Goal: Task Accomplishment & Management: Manage account settings

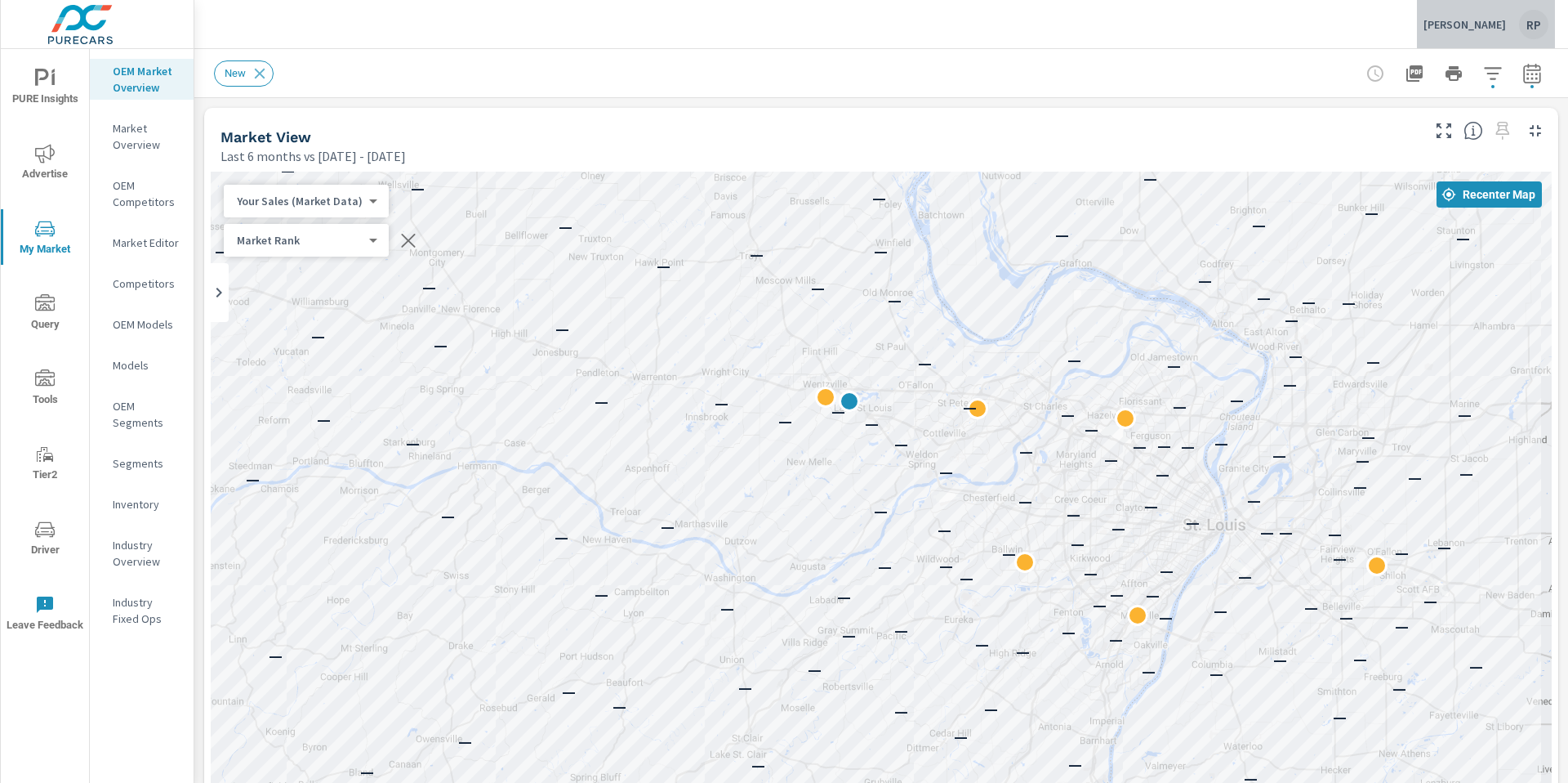
click at [1522, 20] on div "RP" at bounding box center [1534, 24] width 29 height 29
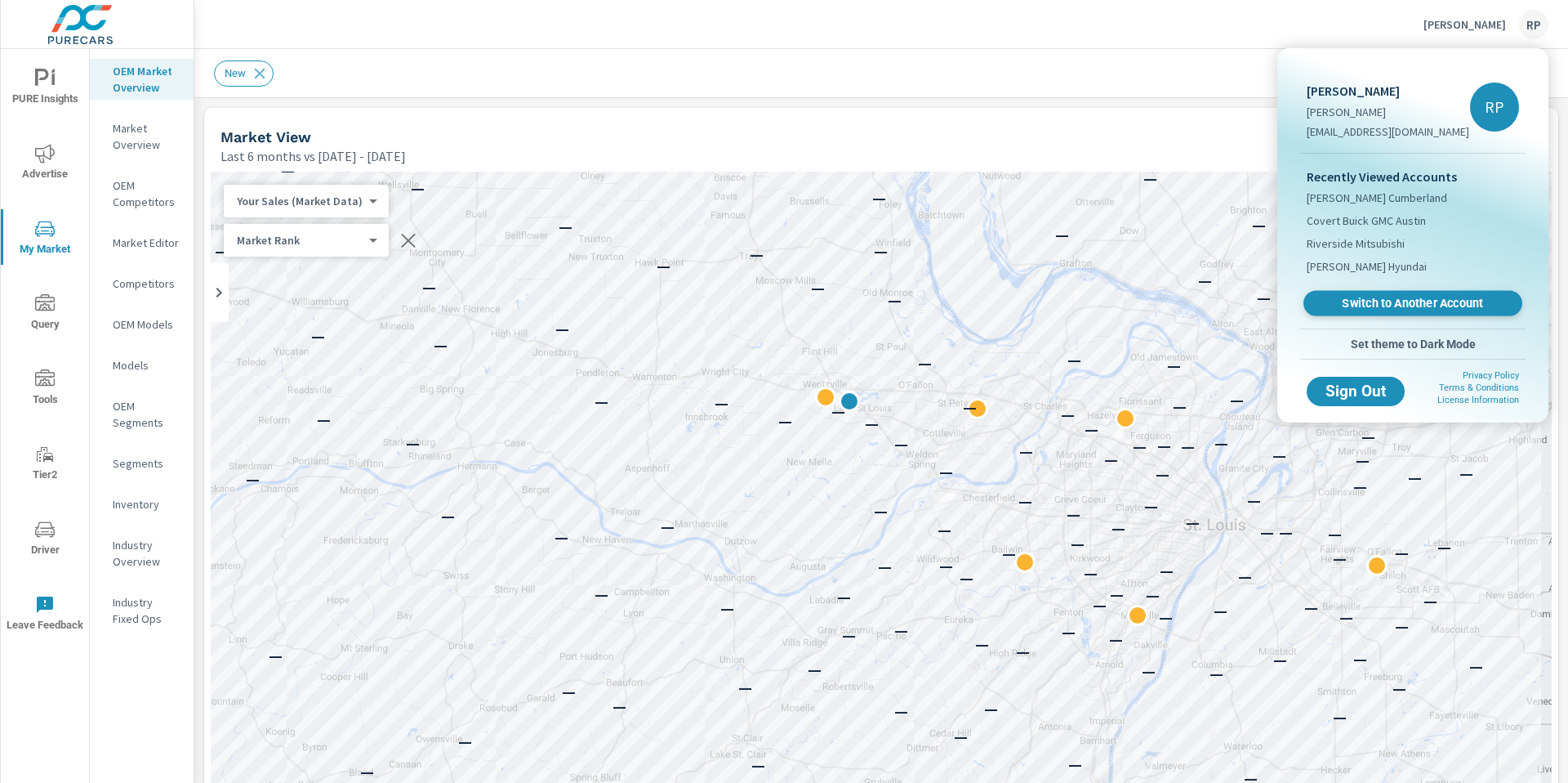
click at [1419, 307] on span "Switch to Another Account" at bounding box center [1413, 303] width 200 height 15
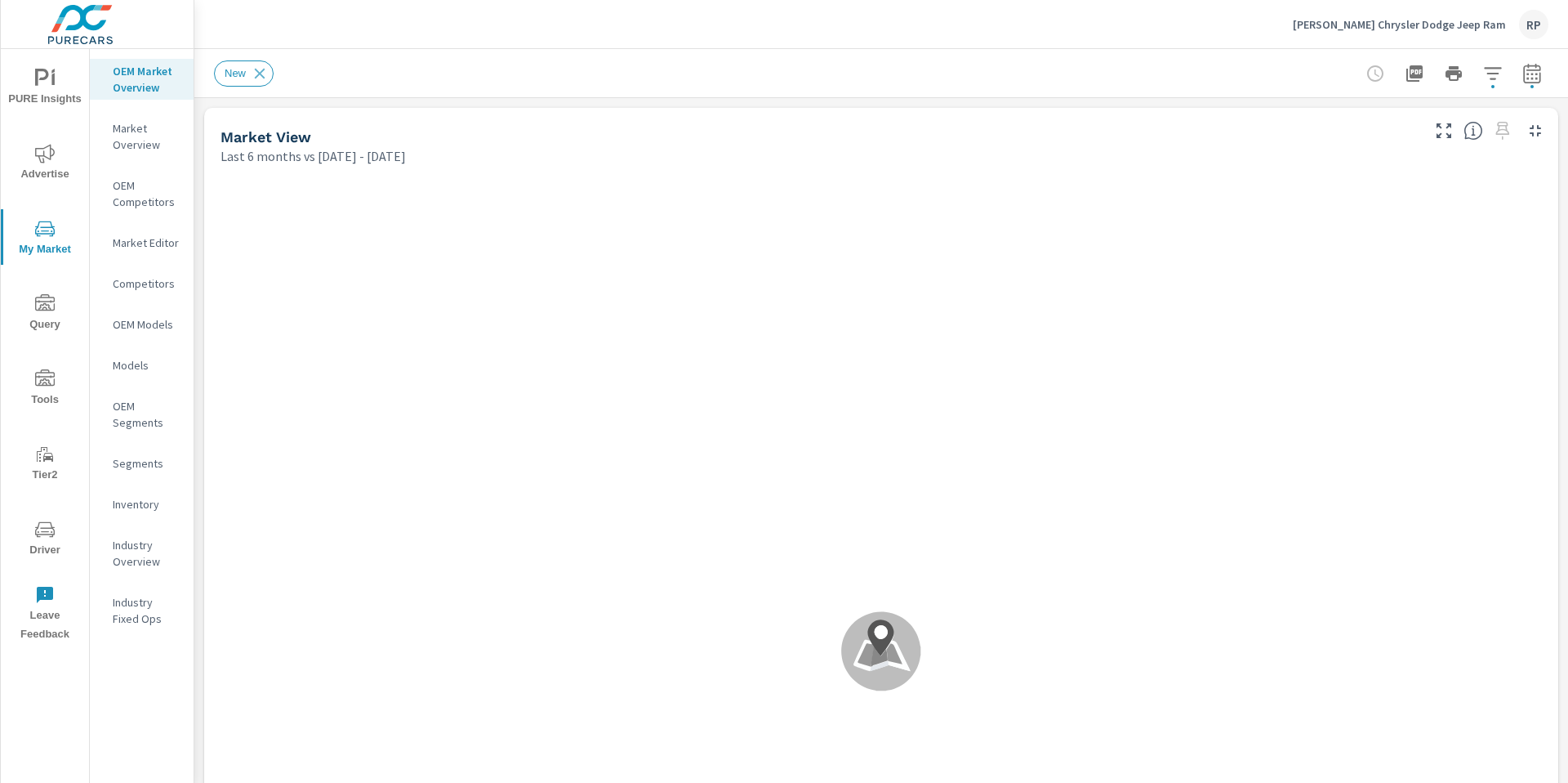
click at [37, 178] on span "Advertise" at bounding box center [45, 163] width 79 height 40
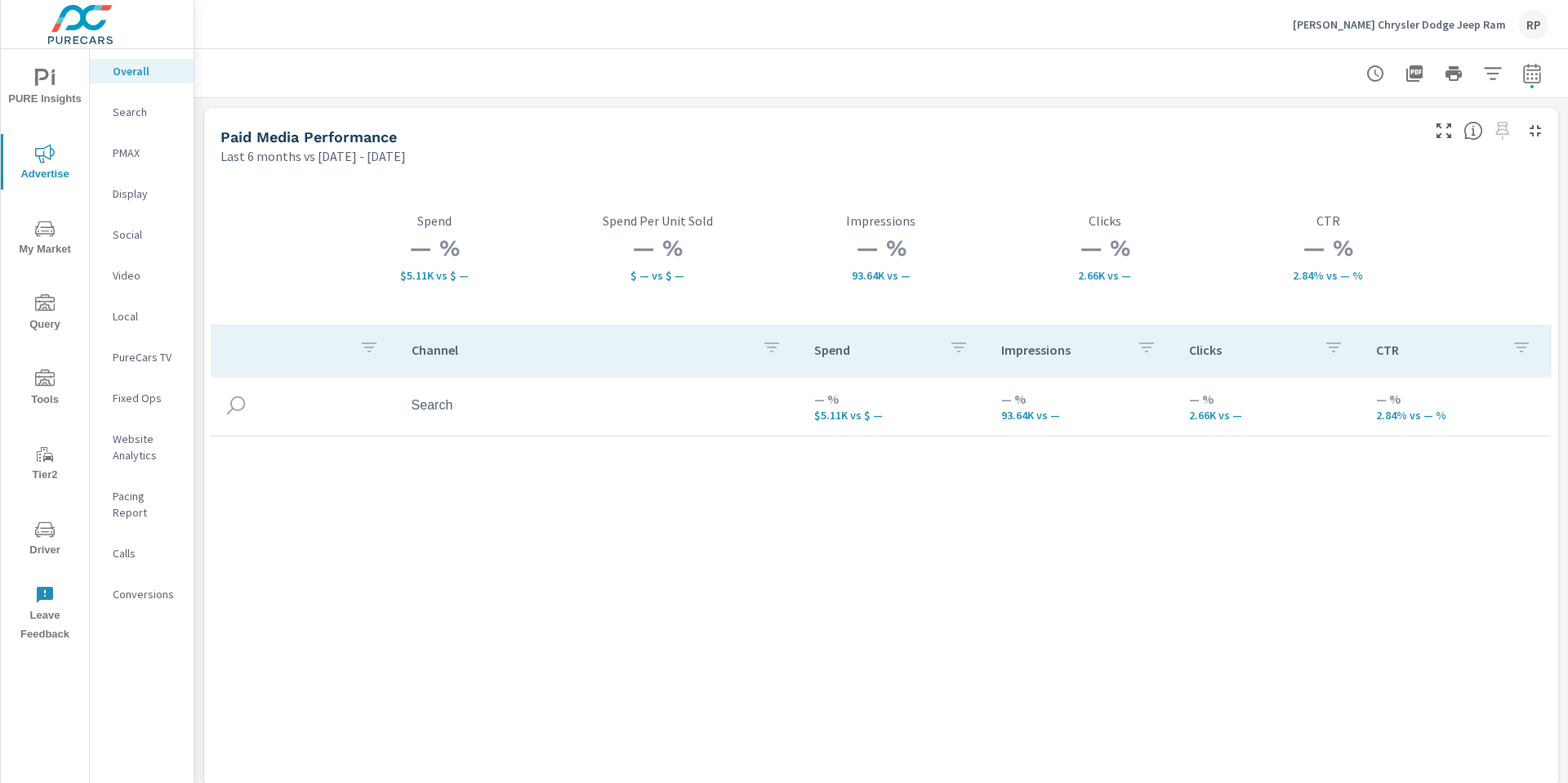
click at [126, 155] on p "PMAX" at bounding box center [146, 152] width 67 height 16
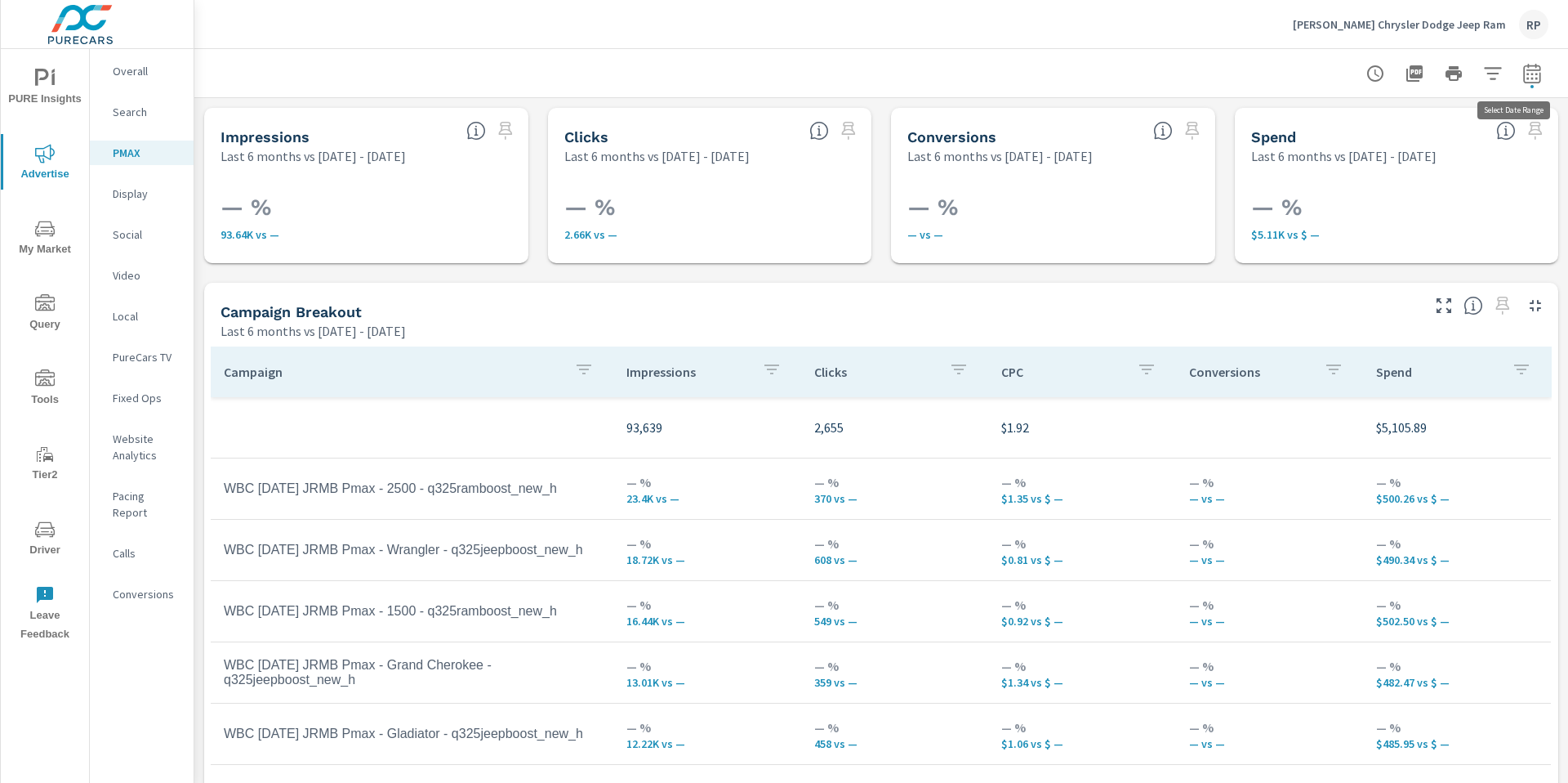
click at [1516, 83] on button "button" at bounding box center [1532, 73] width 32 height 32
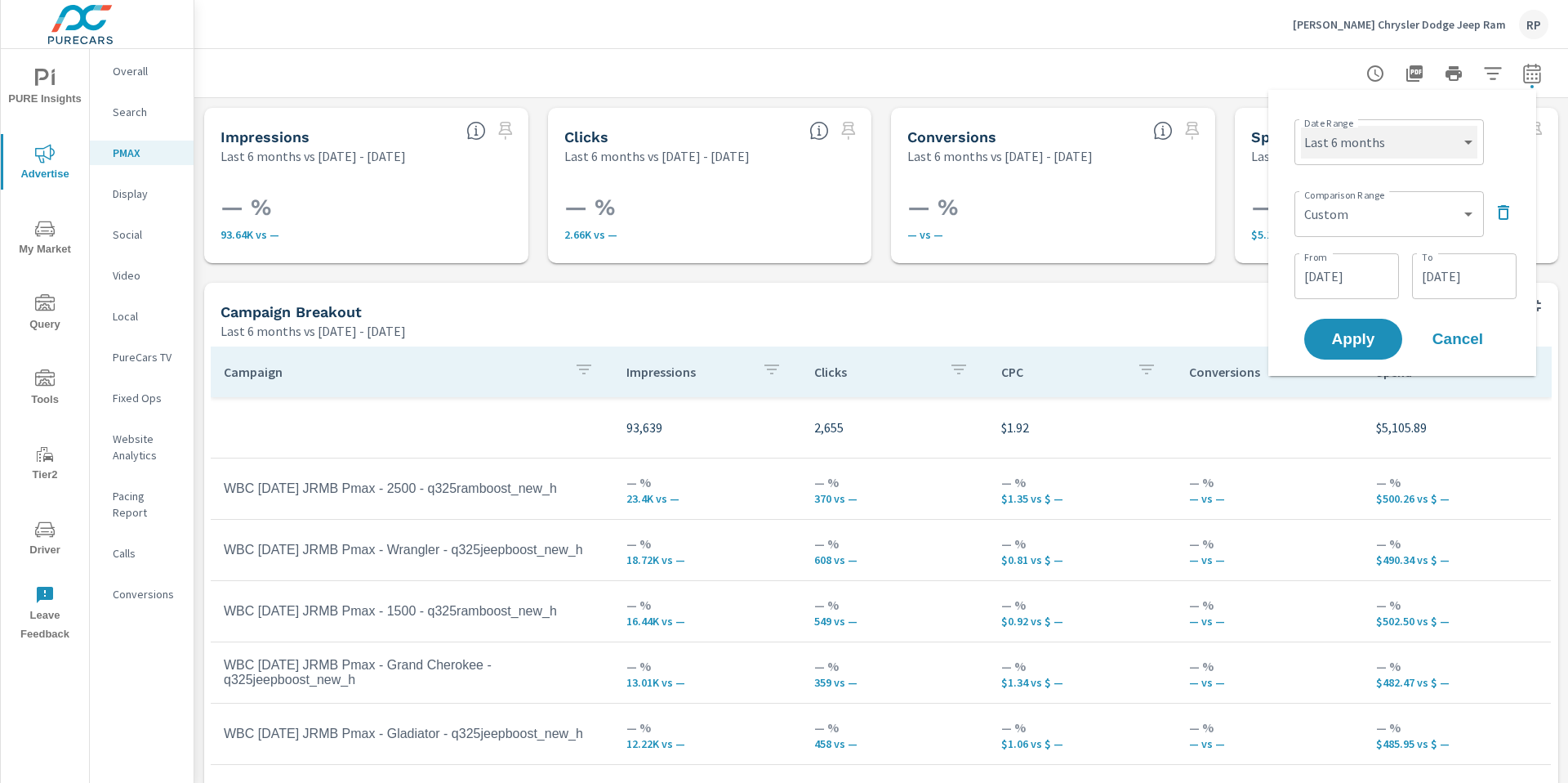
click at [1431, 152] on select "Custom Yesterday Last week Last 7 days Last 14 days Last 30 days Last 45 days L…" at bounding box center [1389, 142] width 177 height 32
click at [1301, 126] on select "Custom Yesterday Last week Last 7 days Last 14 days Last 30 days Last 45 days L…" at bounding box center [1389, 142] width 177 height 32
select select "Last month"
click at [1406, 231] on div "Custom Previous period Previous month Previous year ​" at bounding box center [1390, 214] width 189 height 46
click at [1401, 213] on select "Custom Previous period Previous month Previous year" at bounding box center [1389, 214] width 177 height 32
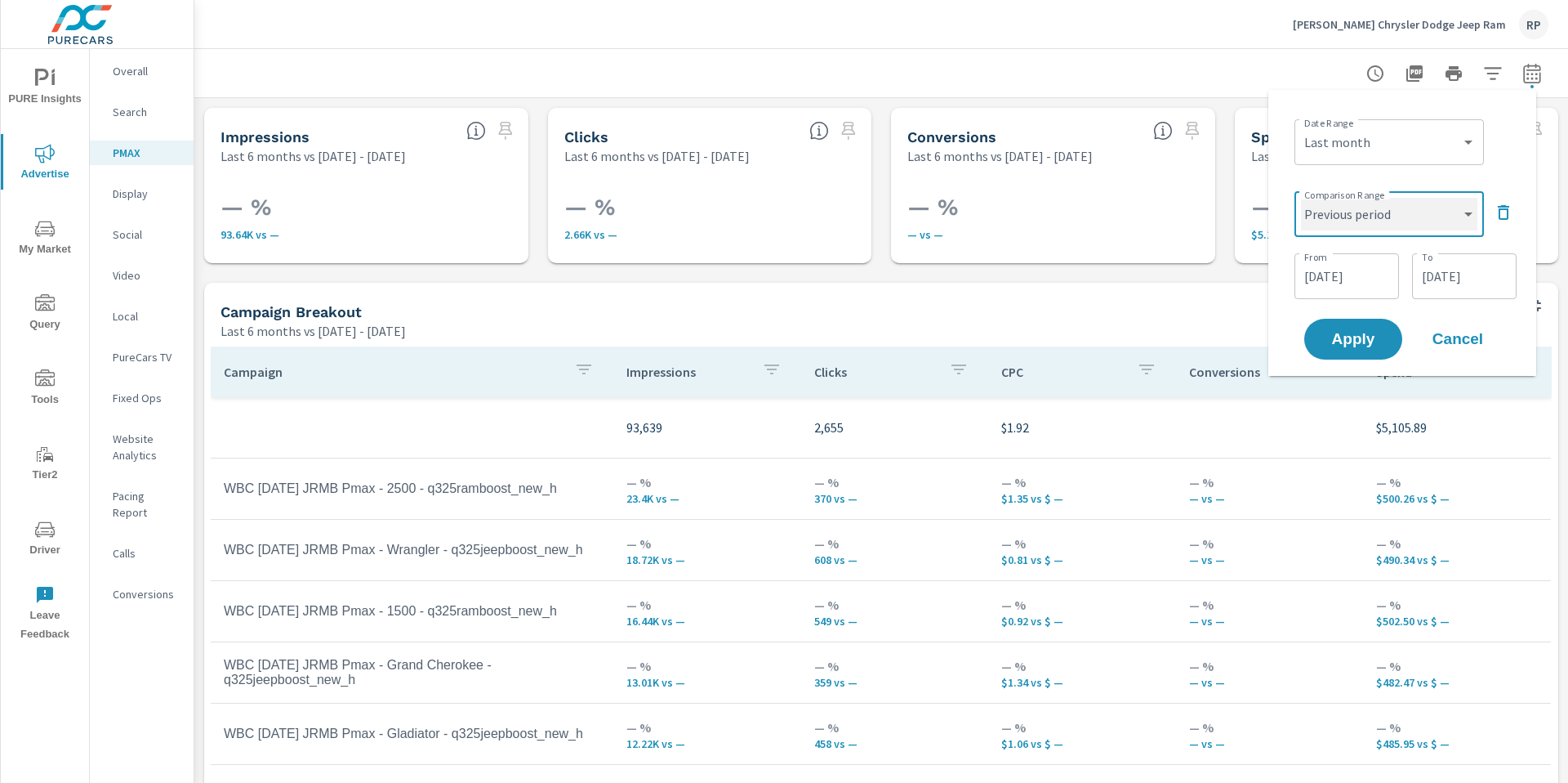
click at [1301, 198] on select "Custom Previous period Previous month Previous year" at bounding box center [1389, 214] width 177 height 32
select select "Previous period"
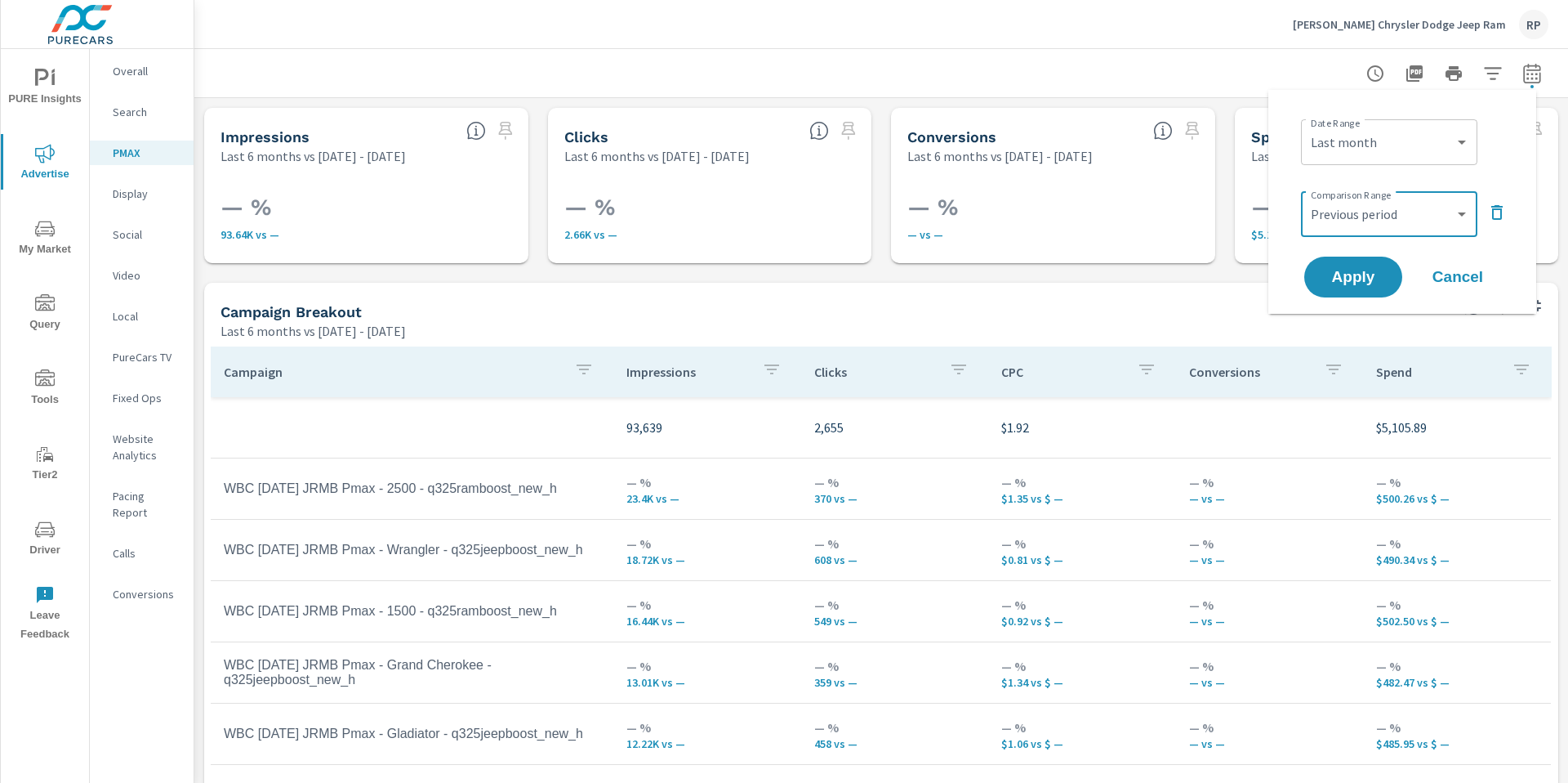
click at [1355, 337] on div "Last 6 months vs [DATE] - [DATE]" at bounding box center [819, 330] width 1198 height 20
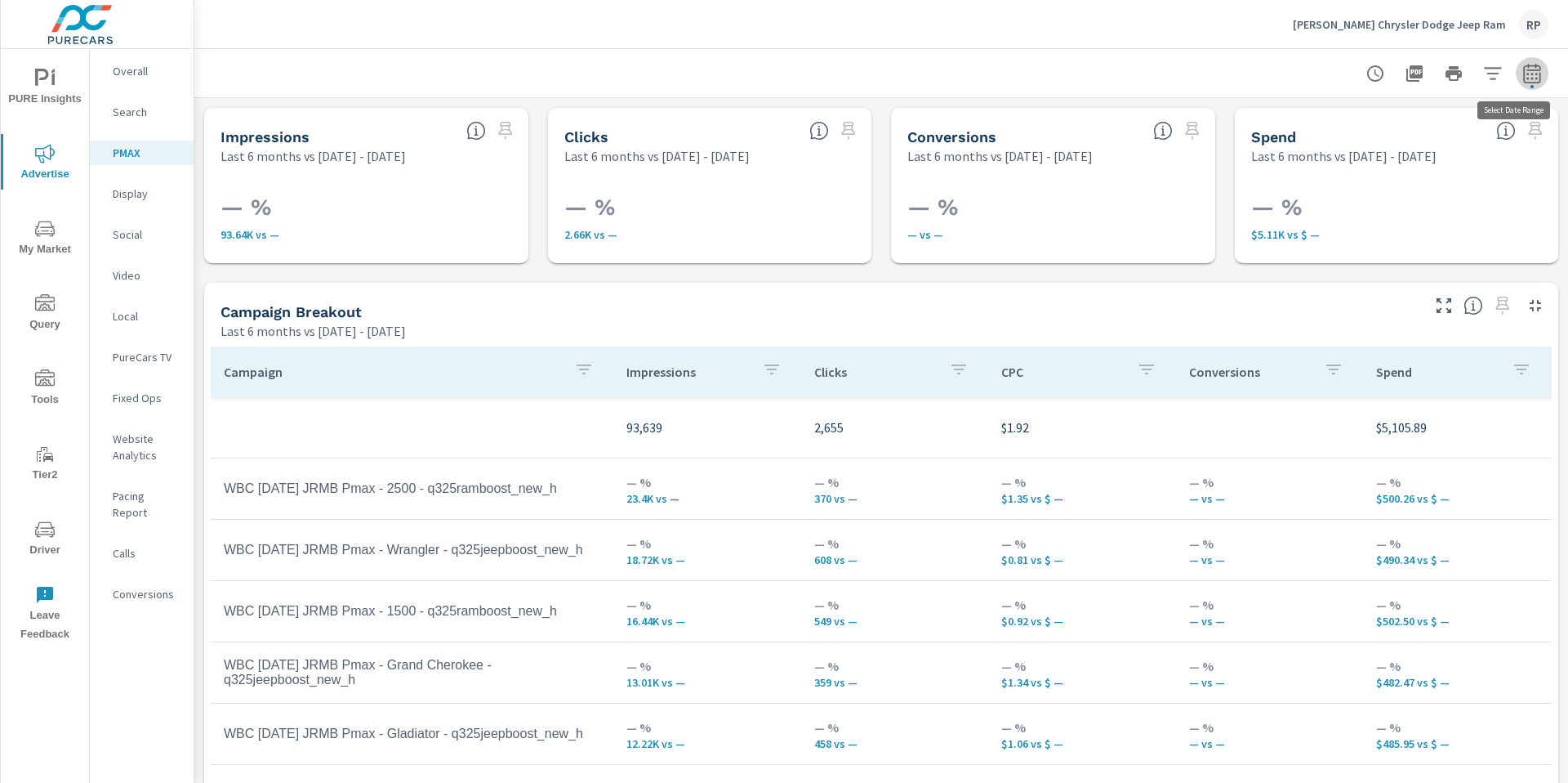
click at [1526, 73] on icon "button" at bounding box center [1531, 76] width 10 height 7
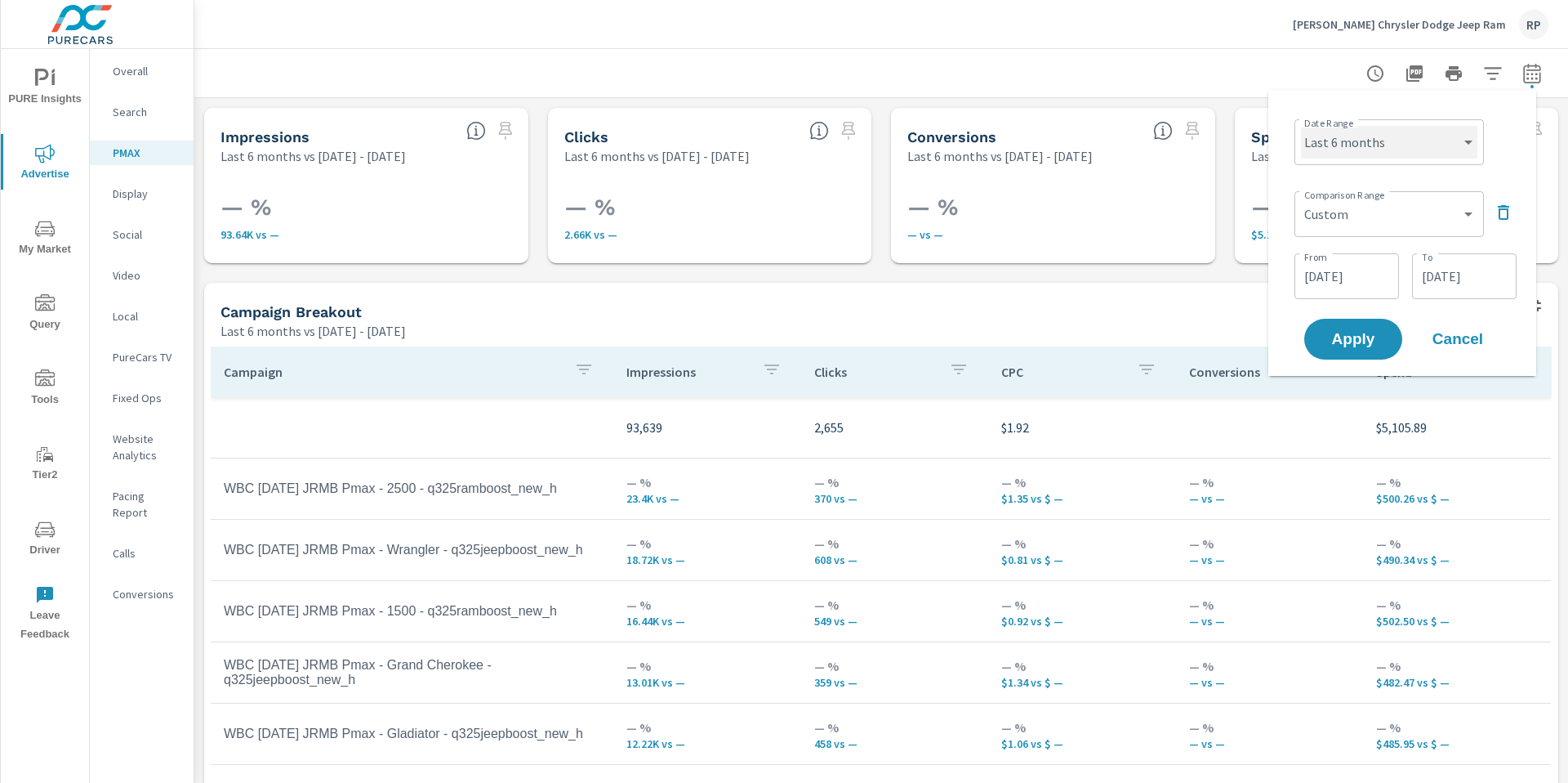
click at [1425, 155] on select "Custom Yesterday Last week Last 7 days Last 14 days Last 30 days Last 45 days L…" at bounding box center [1389, 142] width 177 height 32
click at [1301, 126] on select "Custom Yesterday Last week Last 7 days Last 14 days Last 30 days Last 45 days L…" at bounding box center [1389, 142] width 177 height 32
select select "Last month"
click at [1411, 202] on select "Custom Previous period Previous month Previous year" at bounding box center [1389, 214] width 177 height 32
click at [1301, 198] on select "Custom Previous period Previous month Previous year" at bounding box center [1389, 214] width 177 height 32
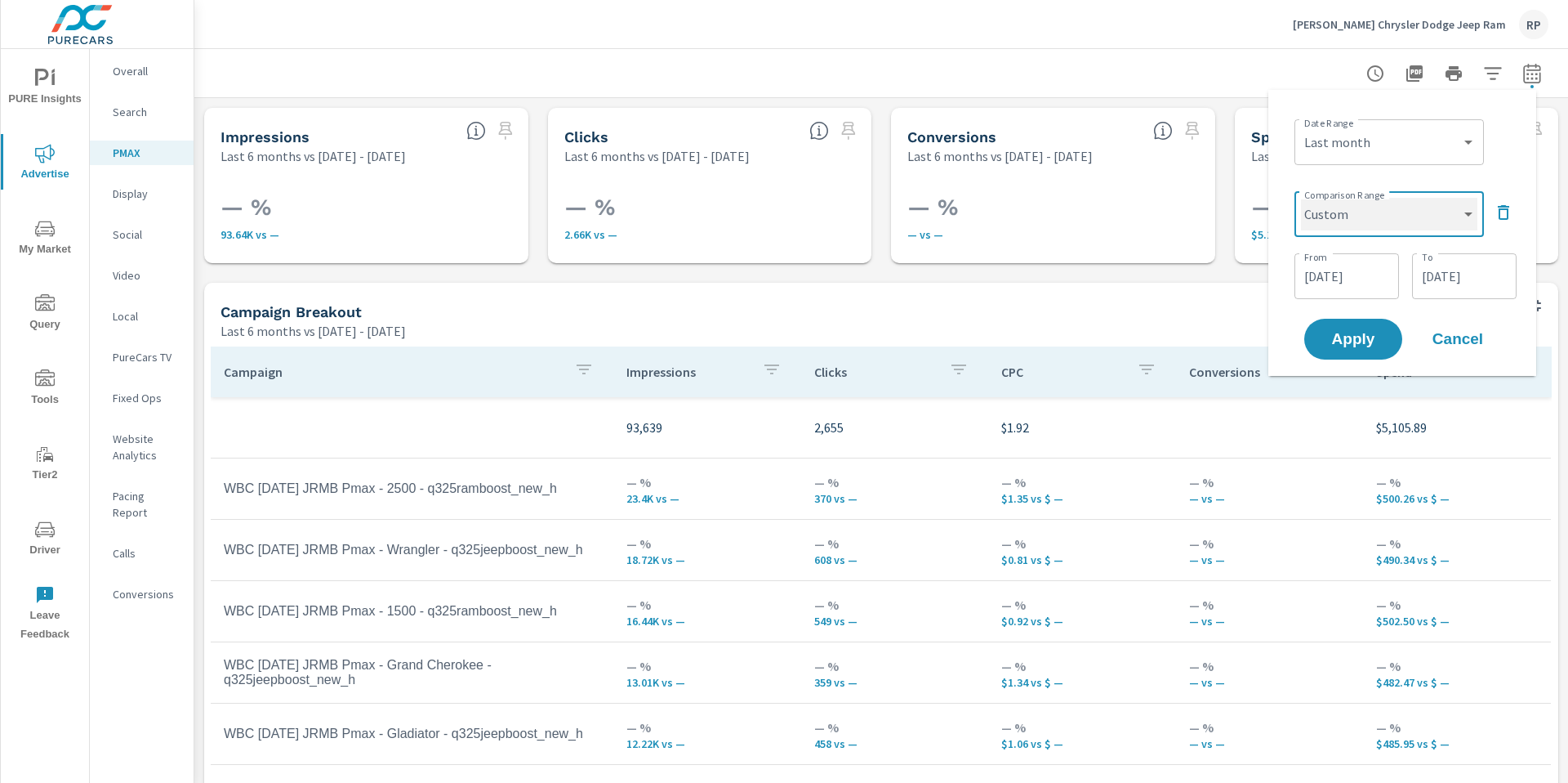
select select "Previous month"
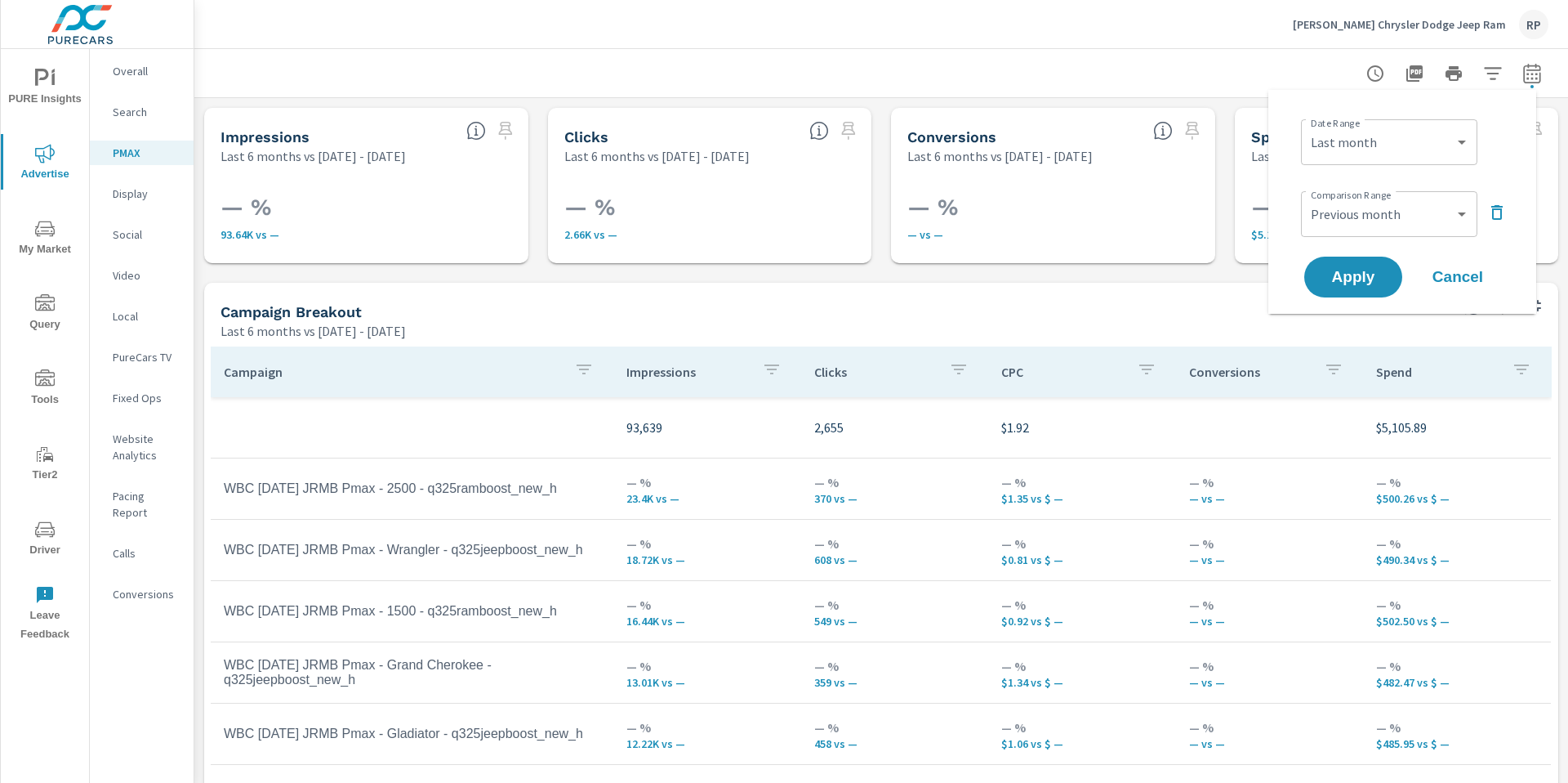
click at [1376, 361] on div "Spend" at bounding box center [1456, 371] width 161 height 38
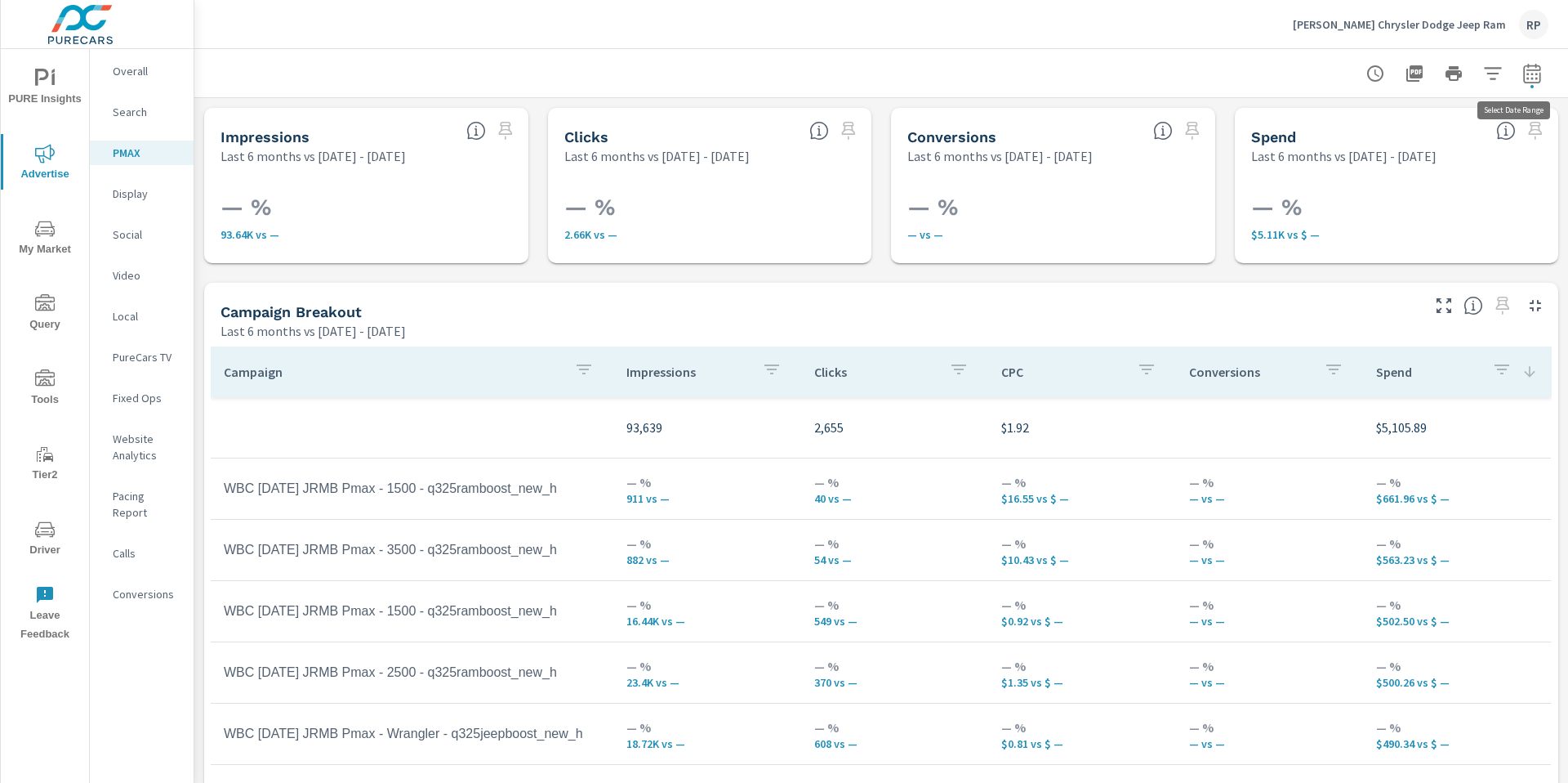
click at [1524, 67] on icon "button" at bounding box center [1532, 73] width 20 height 20
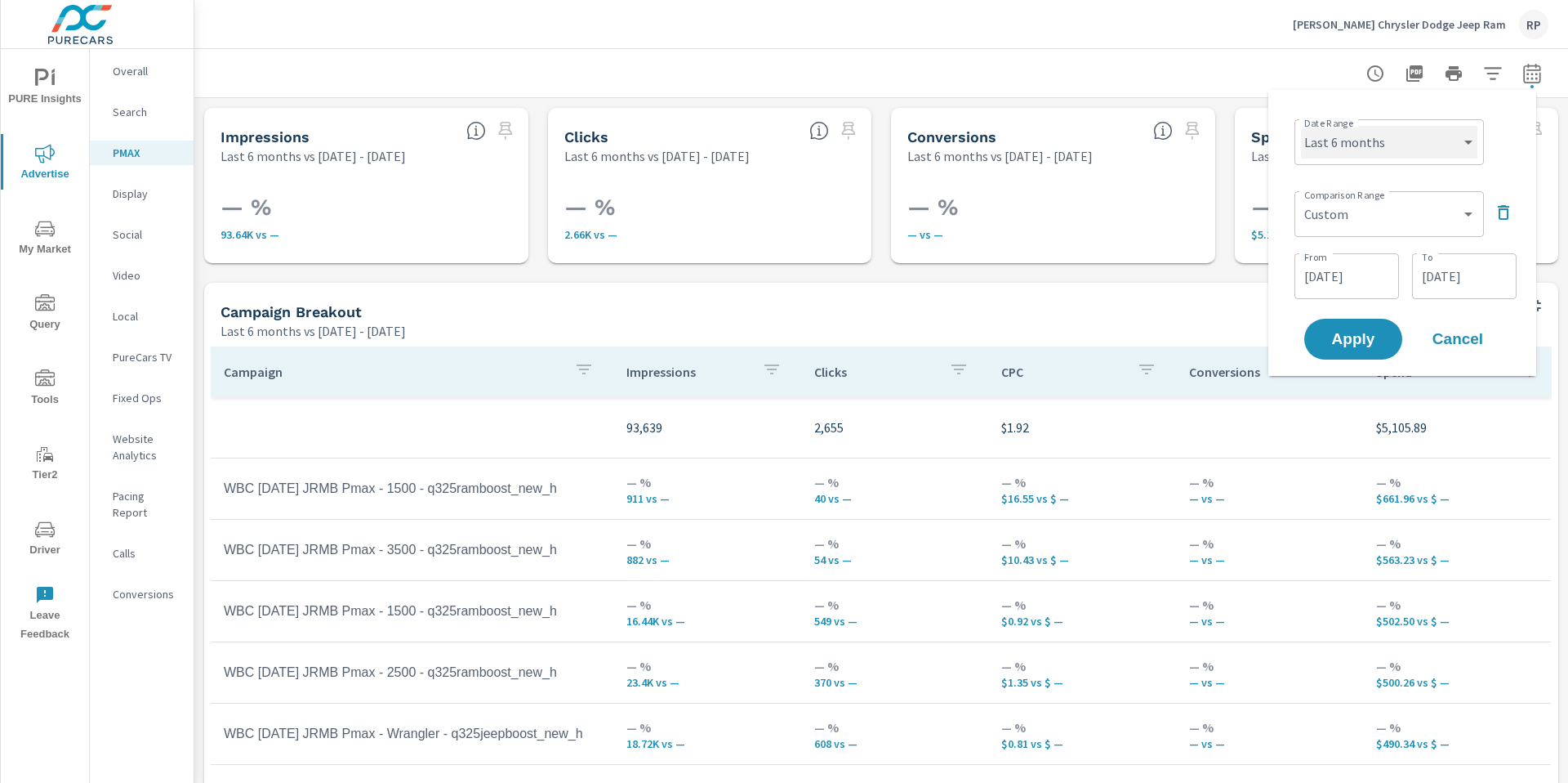
click at [1427, 155] on select "Custom Yesterday Last week Last 7 days Last 14 days Last 30 days Last 45 days L…" at bounding box center [1389, 142] width 177 height 32
click at [1301, 126] on select "Custom Yesterday Last week Last 7 days Last 14 days Last 30 days Last 45 days L…" at bounding box center [1389, 142] width 177 height 32
select select "Last month"
click at [1373, 207] on select "Custom Previous period Previous month Previous year" at bounding box center [1389, 214] width 177 height 32
click at [1301, 198] on select "Custom Previous period Previous month Previous year" at bounding box center [1389, 214] width 177 height 32
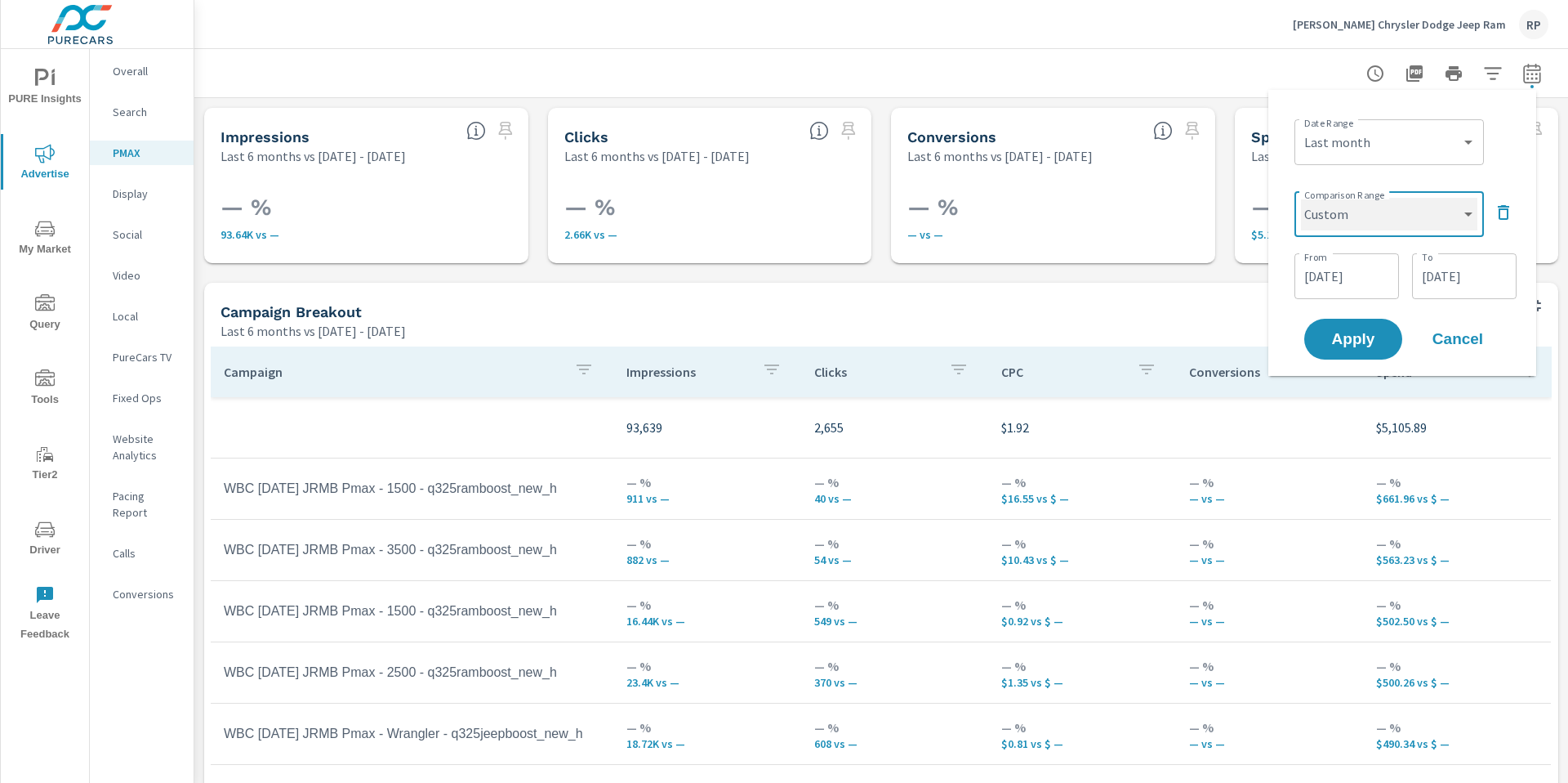
select select "Previous month"
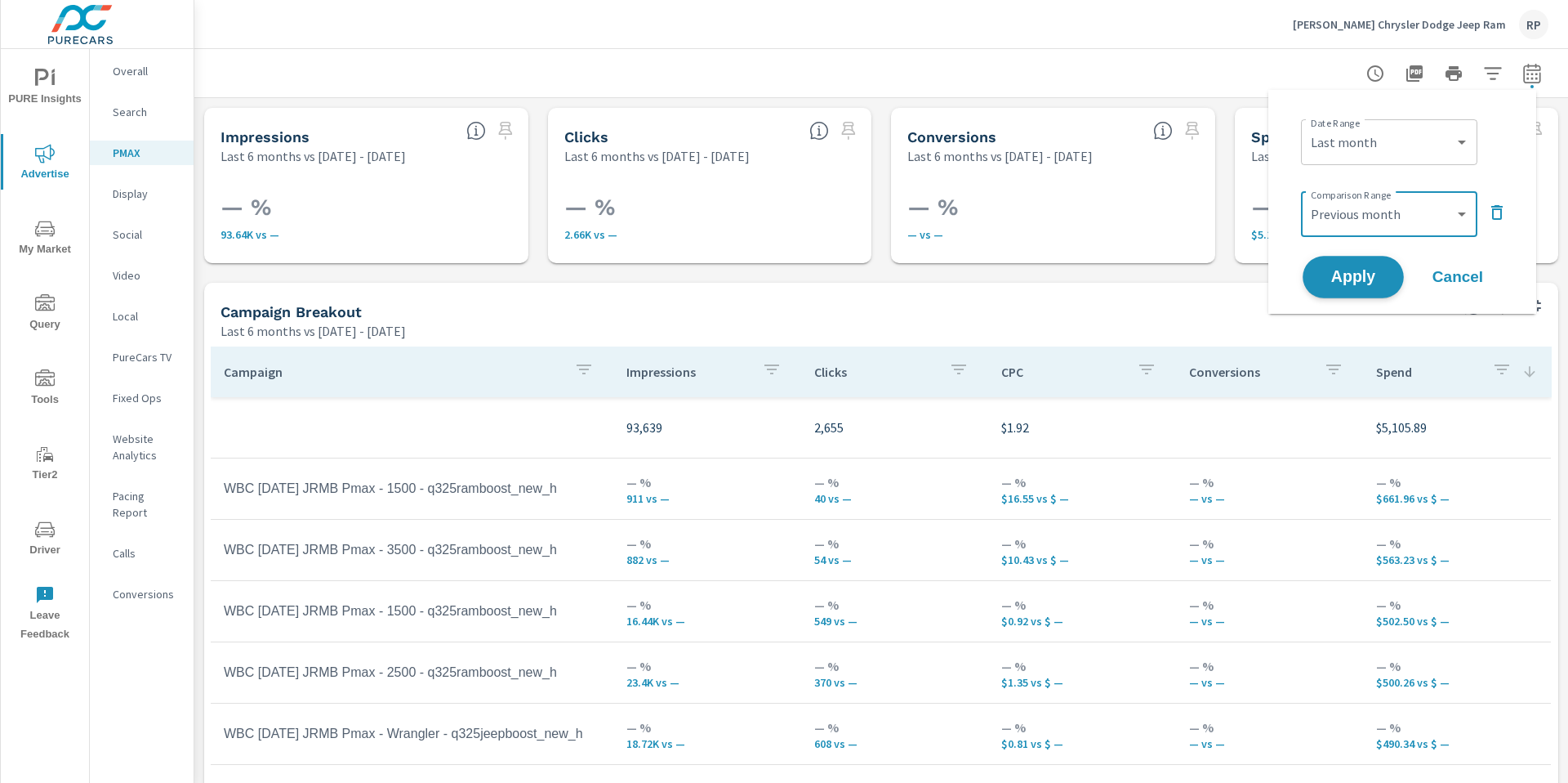
click at [1361, 272] on span "Apply" at bounding box center [1353, 278] width 67 height 15
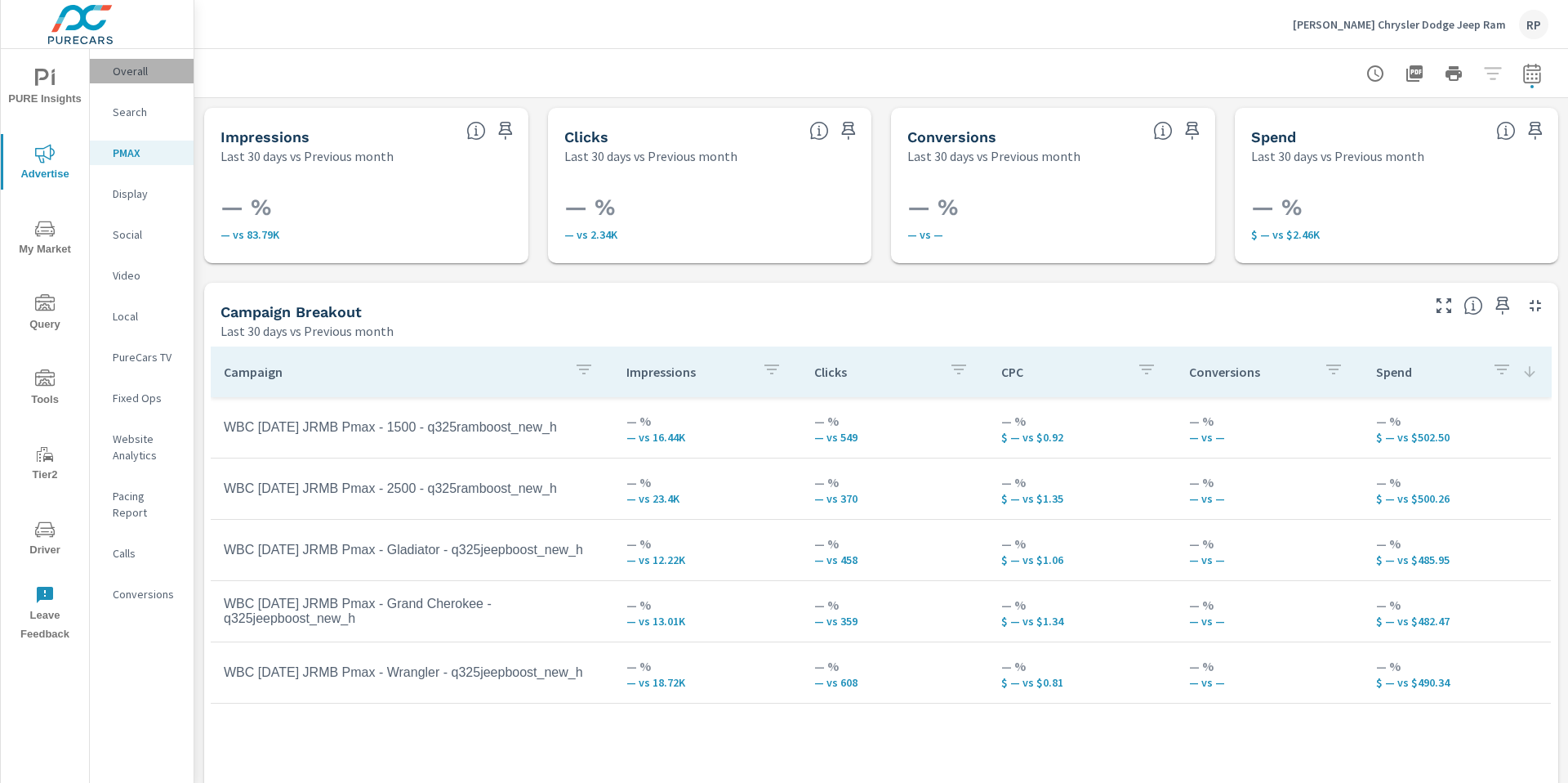
click at [141, 69] on p "Overall" at bounding box center [146, 71] width 67 height 16
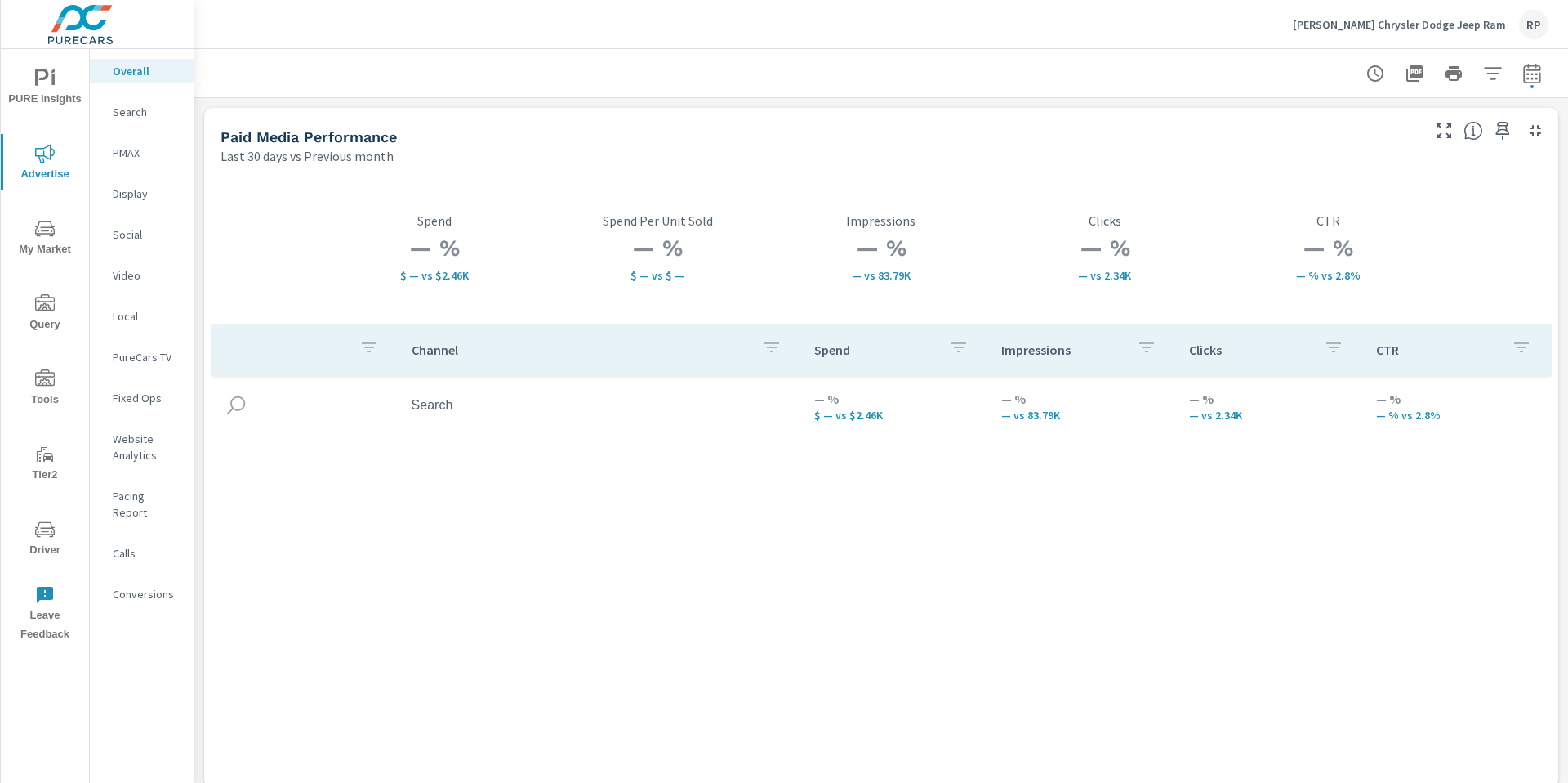
click at [143, 78] on p "Overall" at bounding box center [146, 71] width 67 height 16
click at [130, 69] on p "Overall" at bounding box center [146, 71] width 67 height 16
click at [1523, 74] on icon "button" at bounding box center [1532, 73] width 20 height 20
select select "Last 30 days"
select select "Previous month"
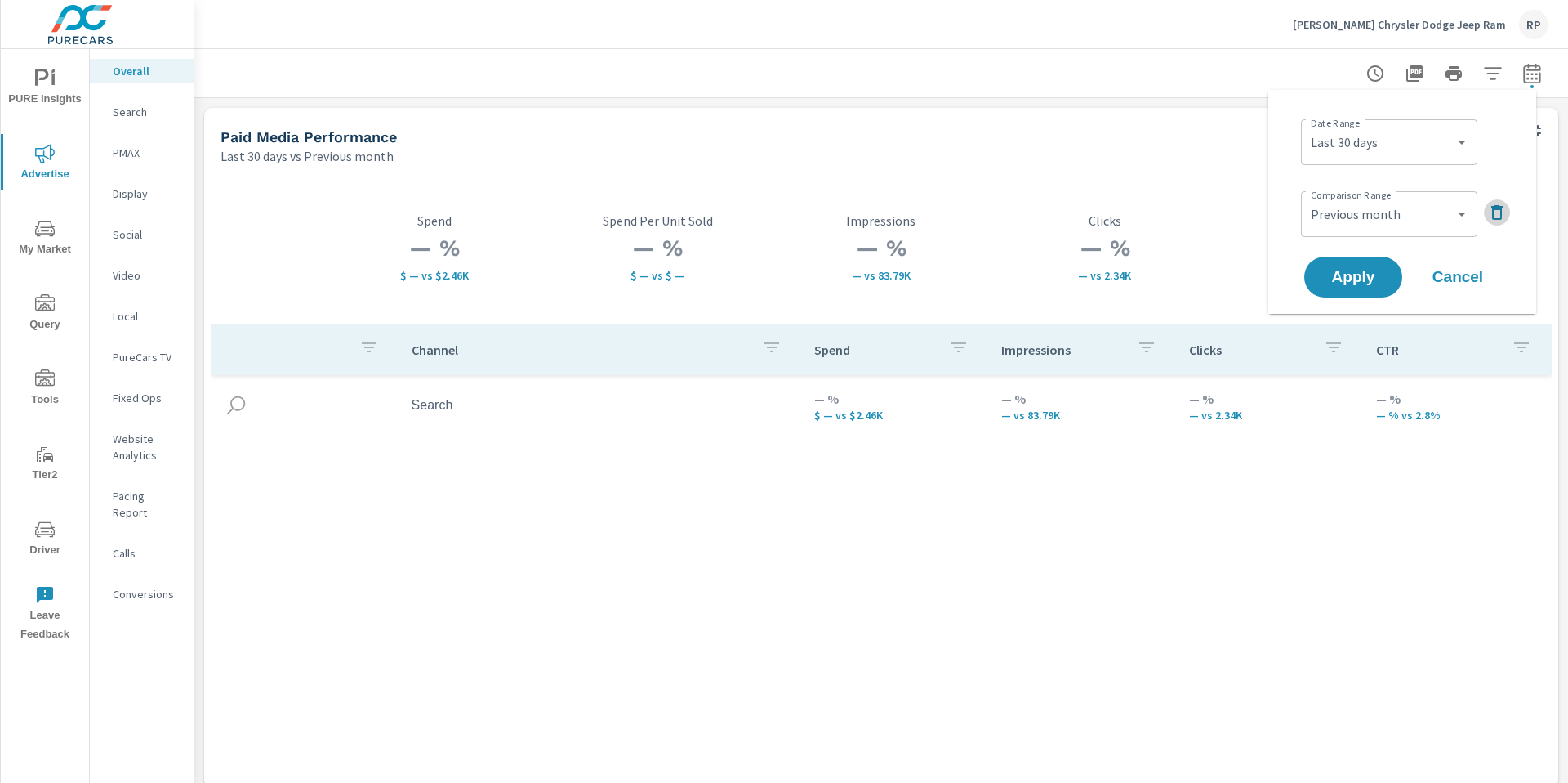
click at [1495, 214] on icon "button" at bounding box center [1496, 212] width 20 height 20
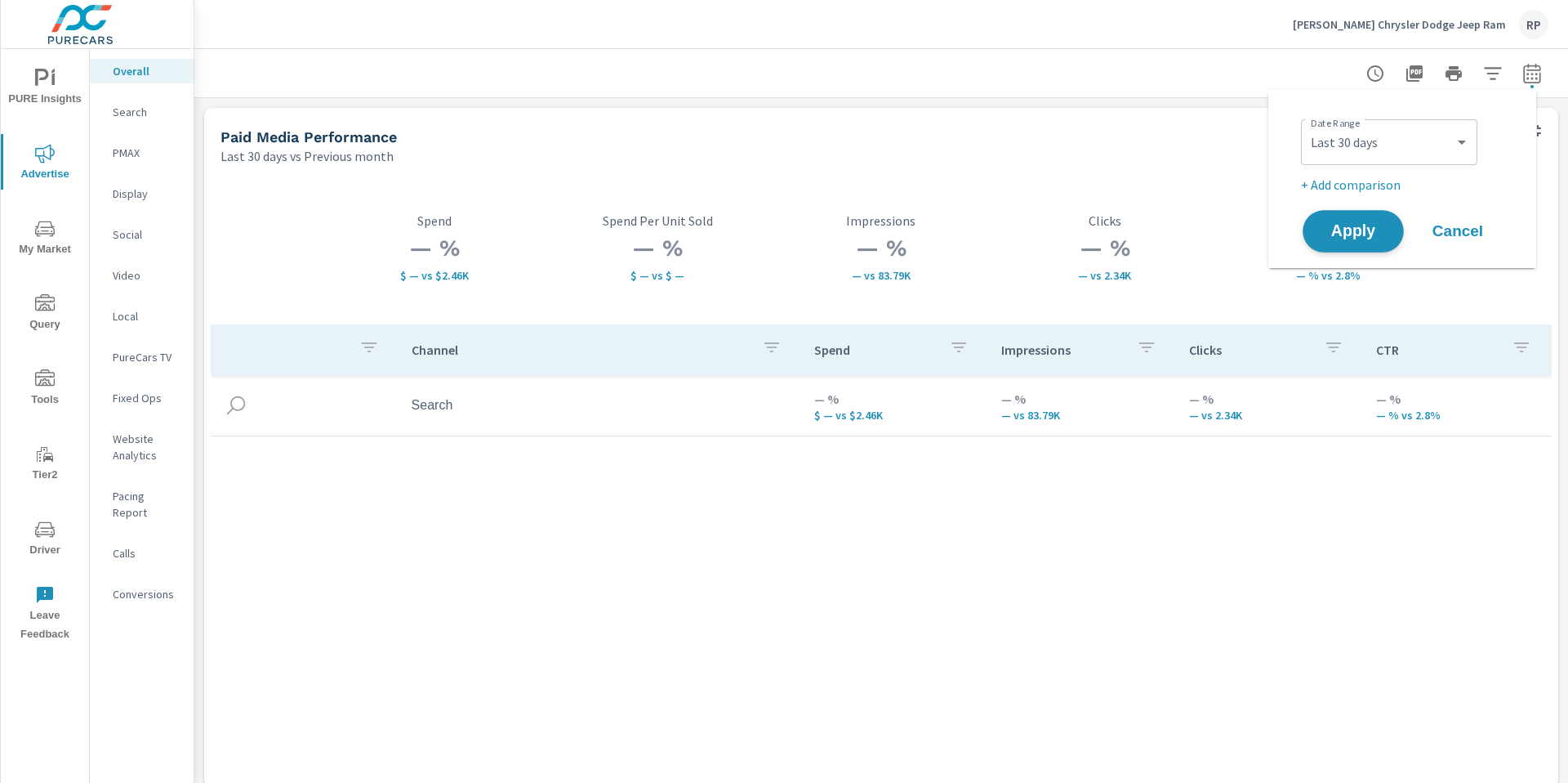
click at [1361, 214] on button "Apply" at bounding box center [1353, 231] width 102 height 43
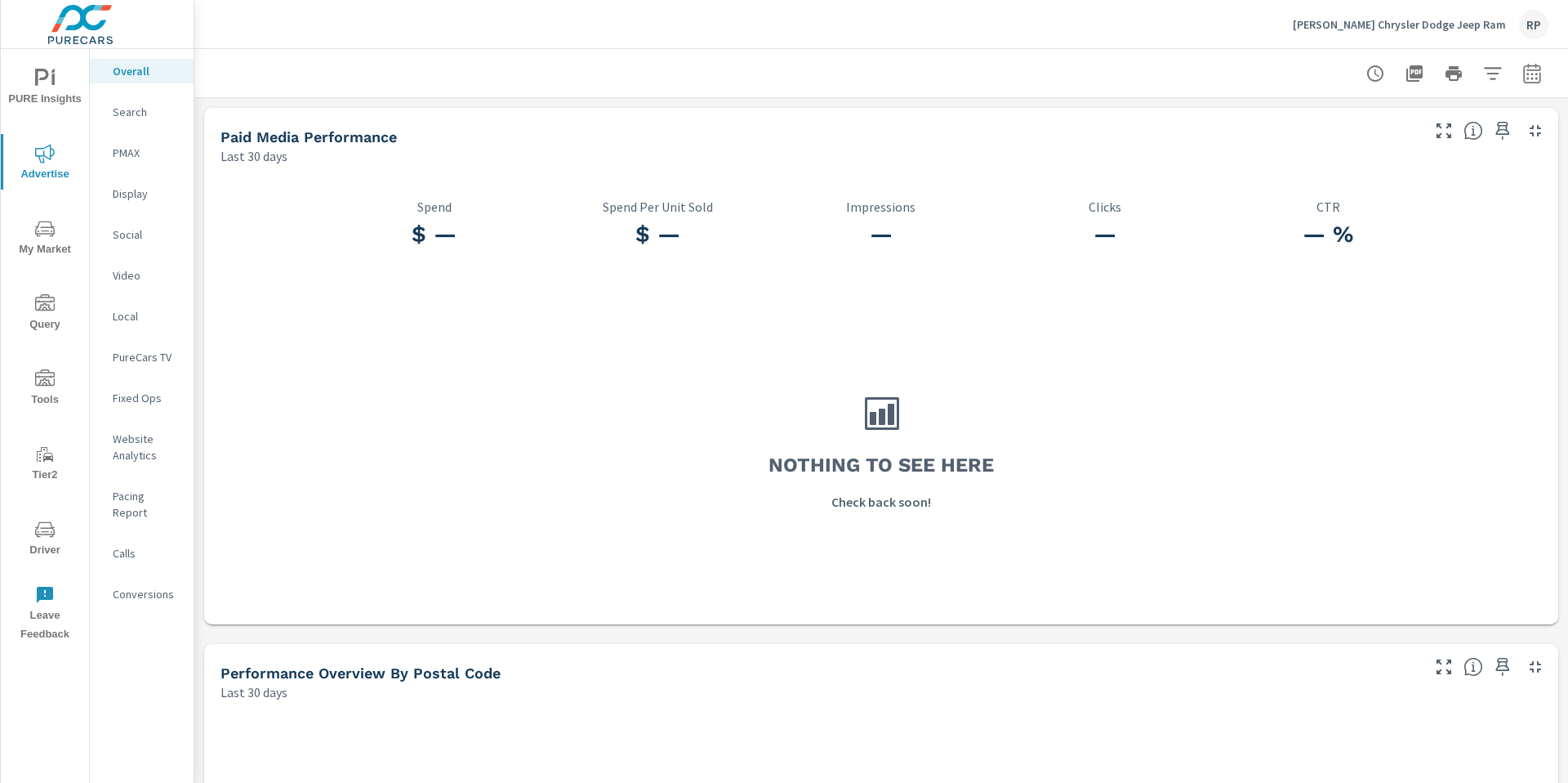
click at [1540, 26] on div "RP" at bounding box center [1534, 24] width 29 height 29
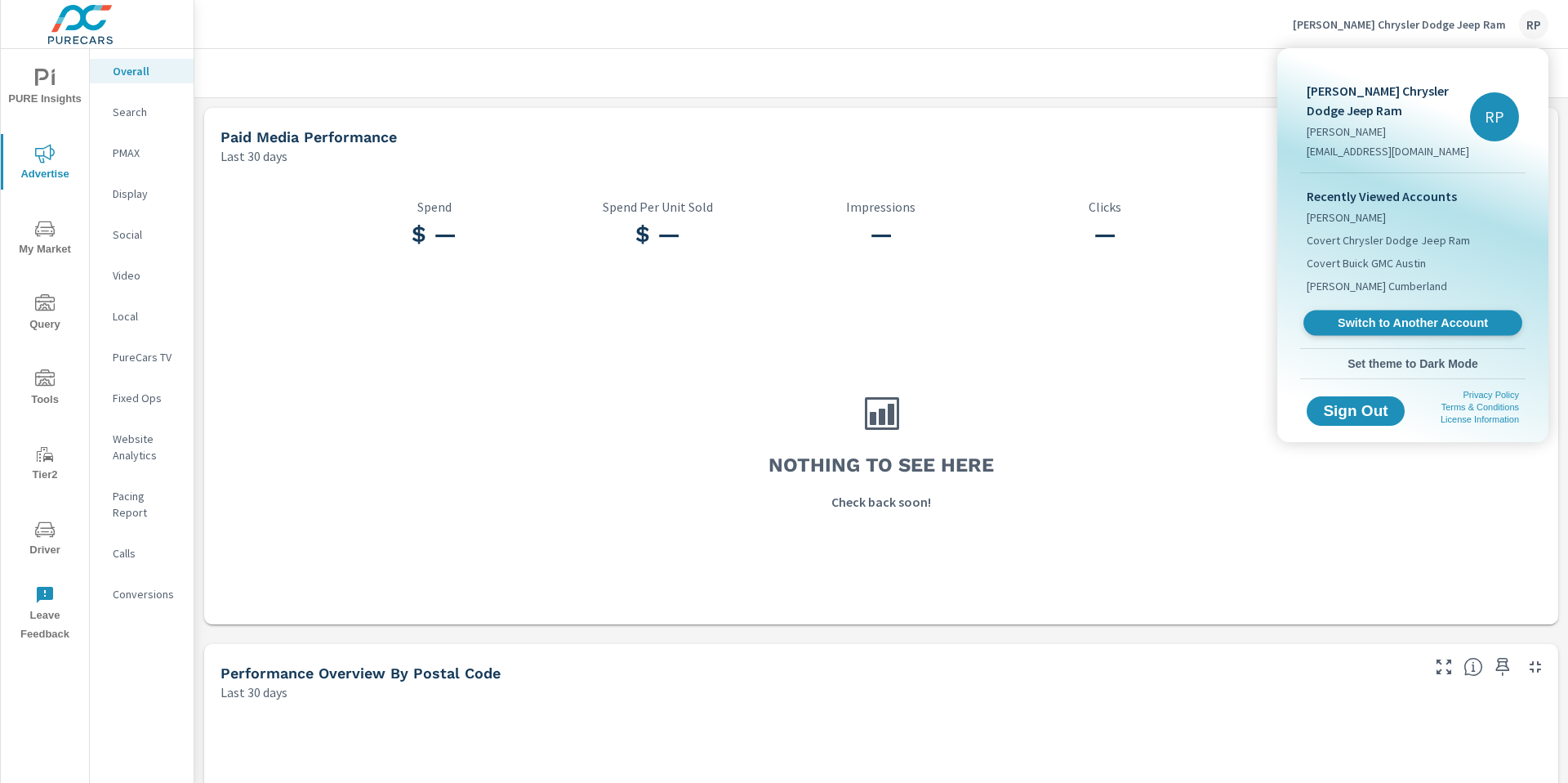
click at [1429, 312] on link "Switch to Another Account" at bounding box center [1413, 324] width 219 height 26
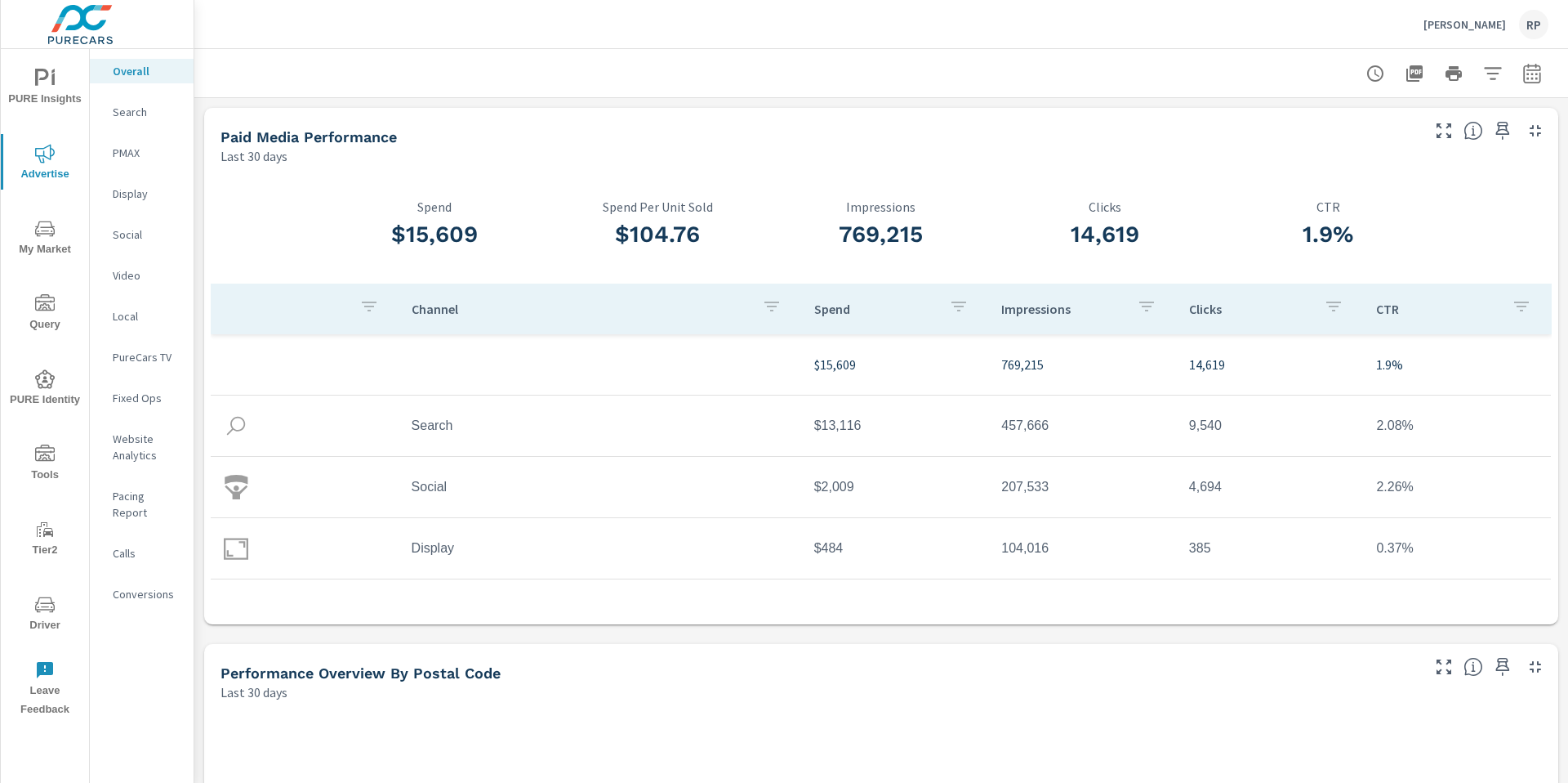
click at [45, 606] on icon "nav menu" at bounding box center [45, 606] width 9 height 1
